Goal: Navigation & Orientation: Find specific page/section

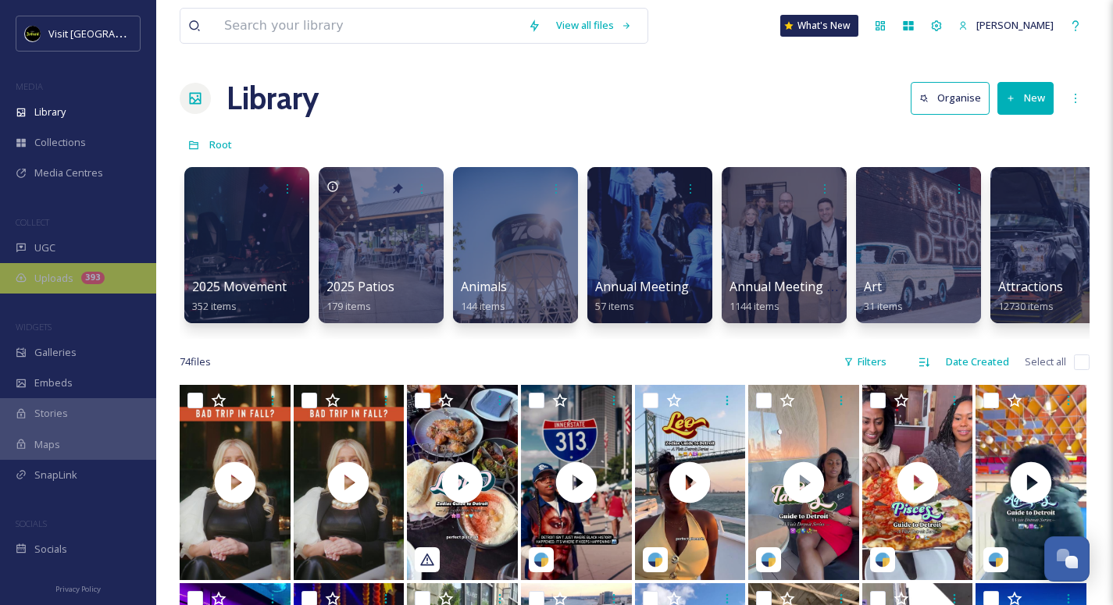
click at [17, 280] on icon at bounding box center [21, 278] width 10 height 9
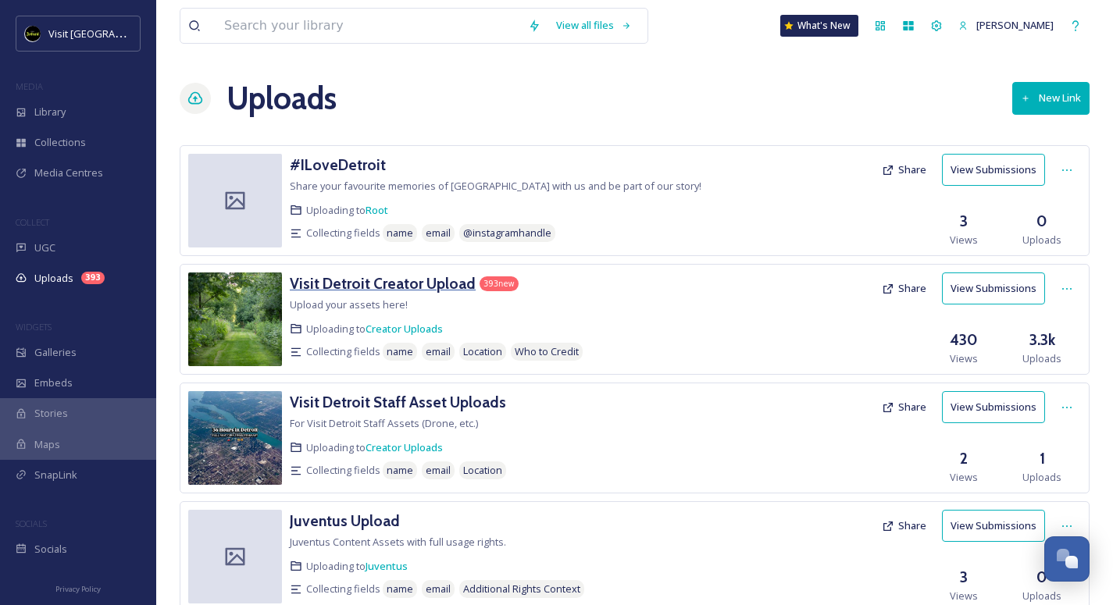
click at [398, 287] on h3 "Visit Detroit Creator Upload" at bounding box center [383, 283] width 186 height 19
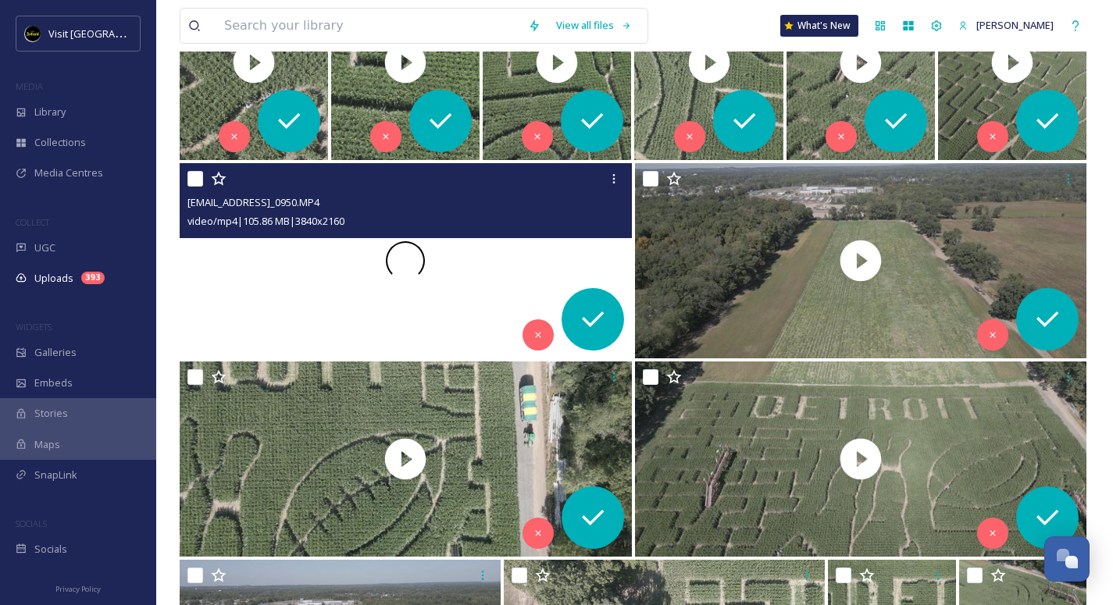
scroll to position [48, 0]
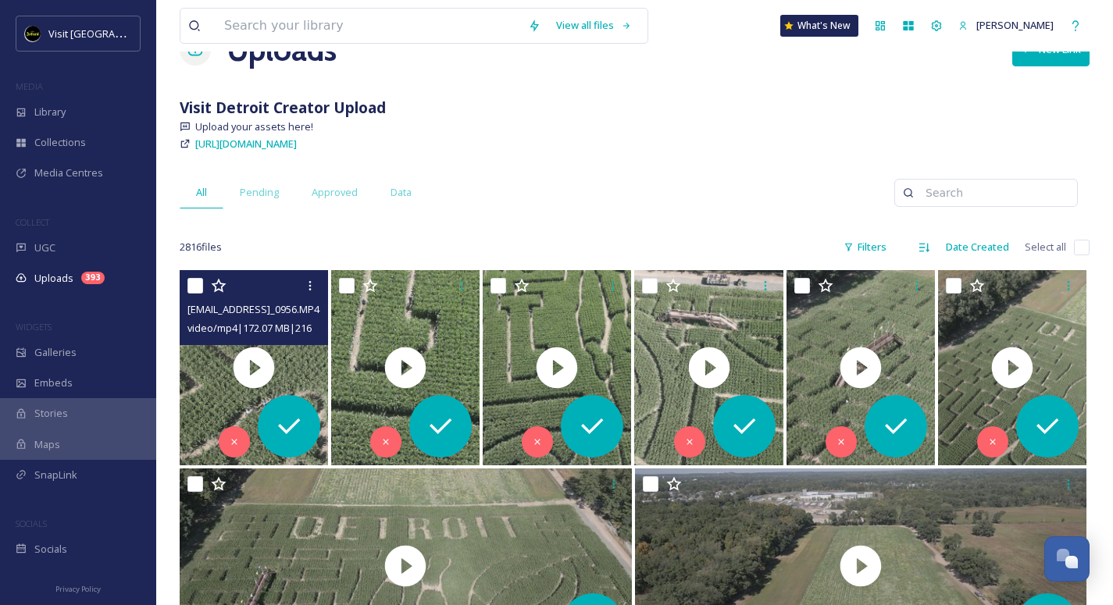
click at [303, 302] on span "[EMAIL_ADDRESS]_0956.MP4" at bounding box center [253, 309] width 132 height 14
click at [258, 296] on div at bounding box center [255, 286] width 137 height 28
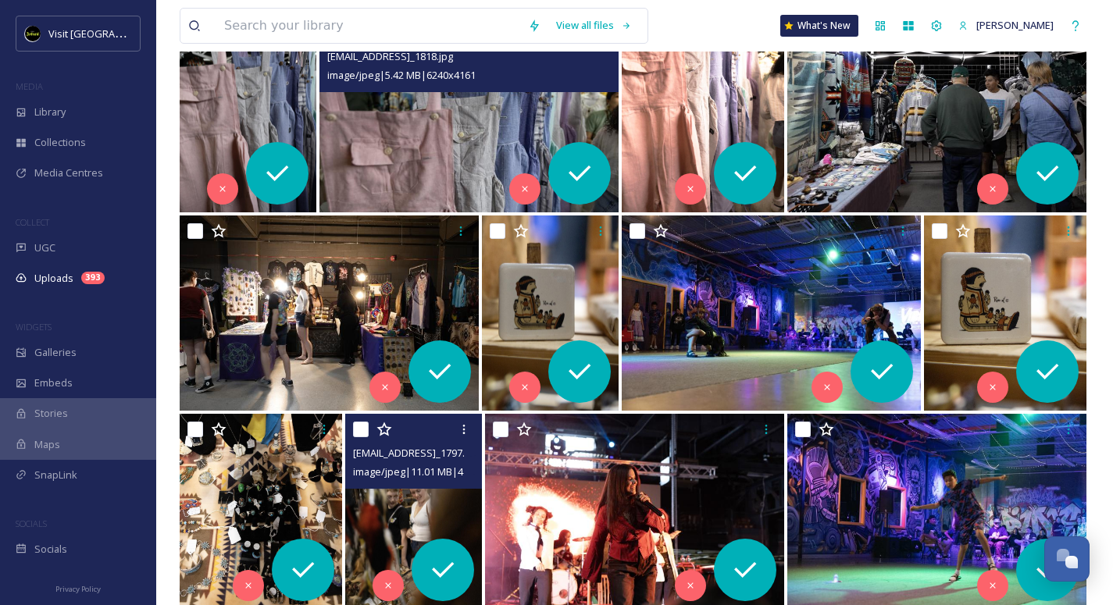
scroll to position [11916, 0]
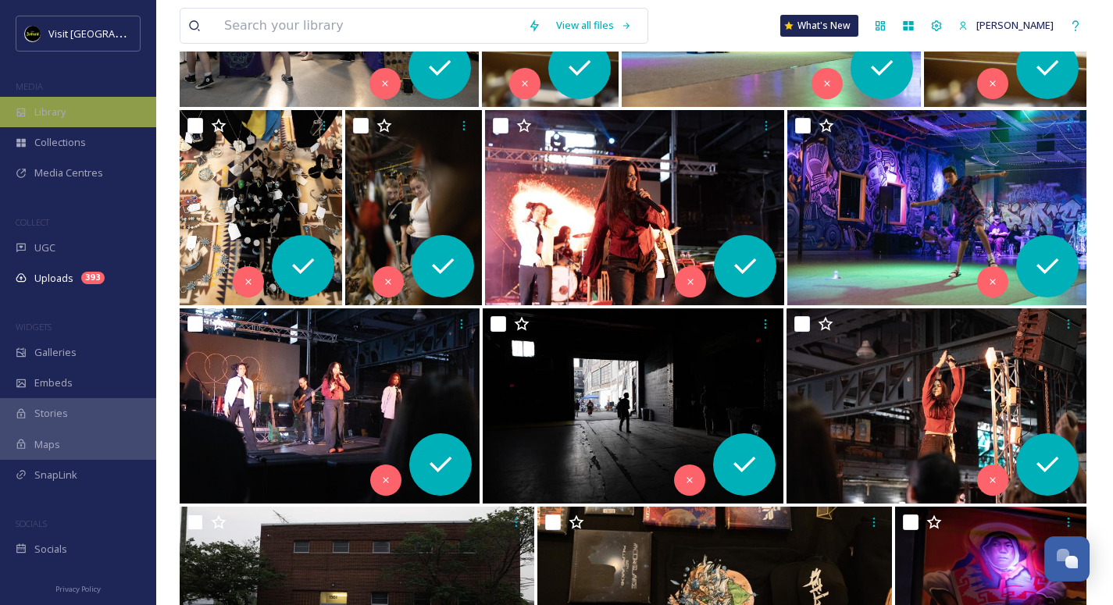
click at [76, 112] on div "Library" at bounding box center [78, 112] width 156 height 30
